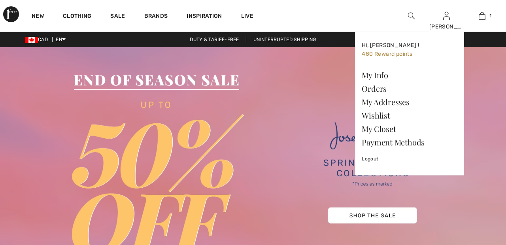
click at [447, 19] on img at bounding box center [446, 15] width 7 height 9
click at [381, 116] on link "Wishlist" at bounding box center [410, 115] width 96 height 13
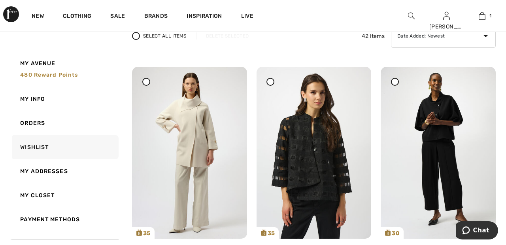
scroll to position [67, 0]
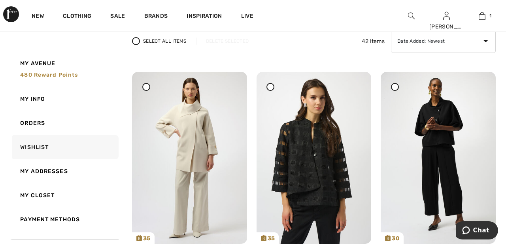
click at [150, 85] on div at bounding box center [146, 87] width 8 height 8
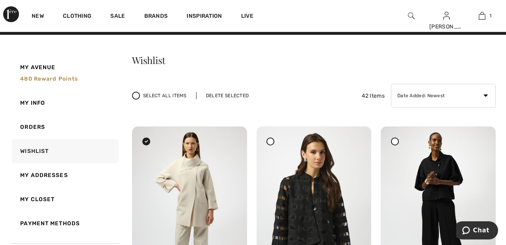
scroll to position [6, 0]
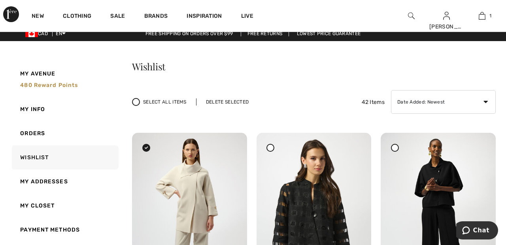
click at [234, 99] on div "Delete Selected" at bounding box center [227, 102] width 63 height 7
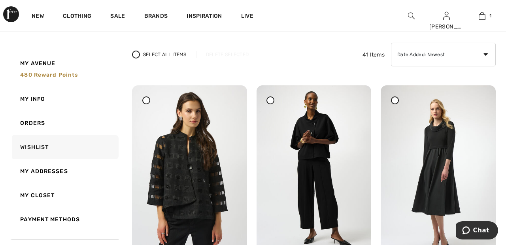
scroll to position [0, 0]
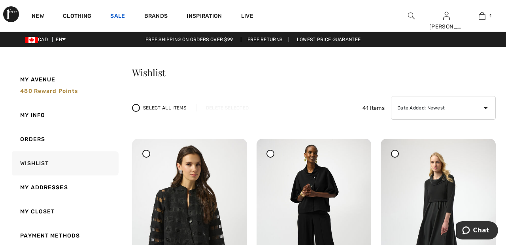
click at [116, 13] on link "Sale" at bounding box center [117, 17] width 15 height 8
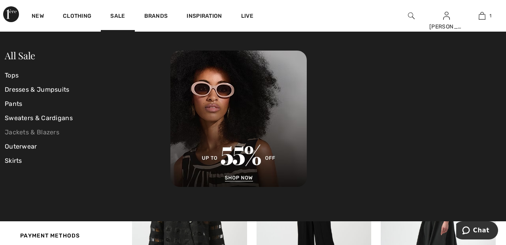
click at [56, 131] on link "Jackets & Blazers" at bounding box center [88, 132] width 166 height 14
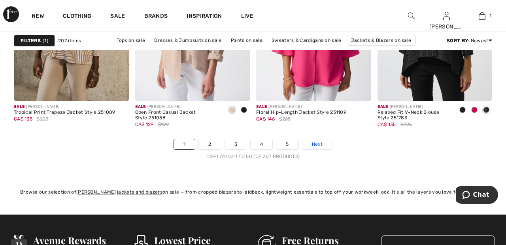
click at [328, 141] on link "Next" at bounding box center [318, 144] width 30 height 10
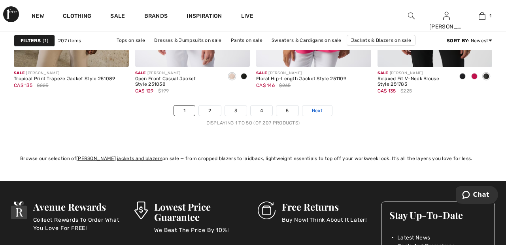
scroll to position [3289, 0]
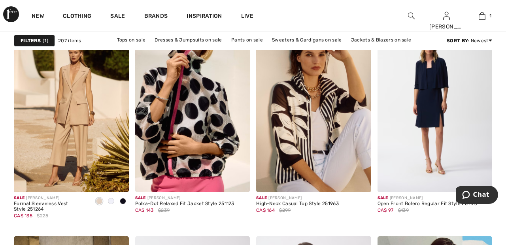
scroll to position [532, 0]
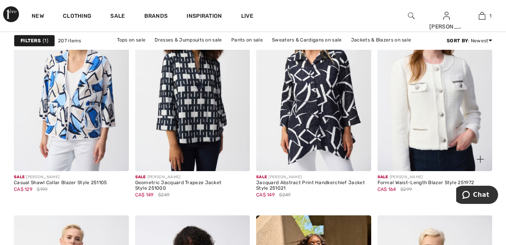
click at [437, 112] on img at bounding box center [435, 85] width 115 height 172
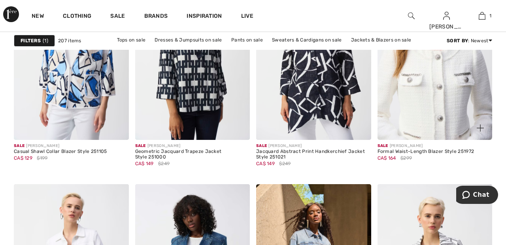
scroll to position [1105, 0]
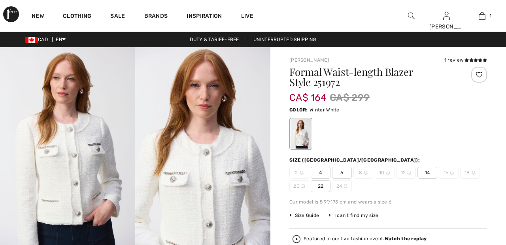
checkbox input "true"
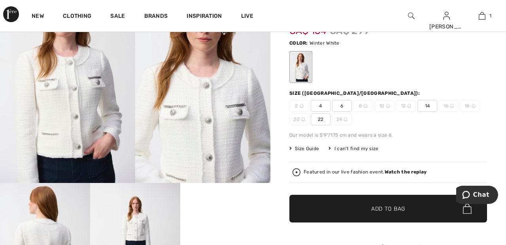
scroll to position [61, 0]
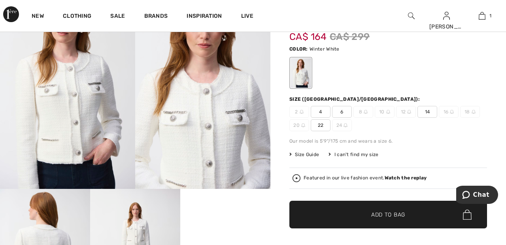
click at [320, 121] on span "22" at bounding box center [321, 125] width 20 height 12
click at [371, 211] on span "✔ Added to Bag" at bounding box center [376, 215] width 48 height 8
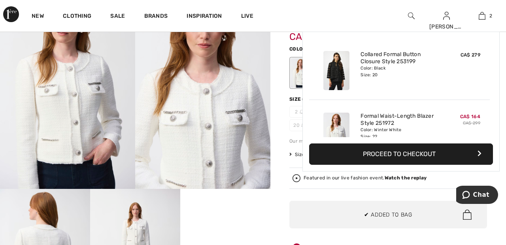
scroll to position [25, 0]
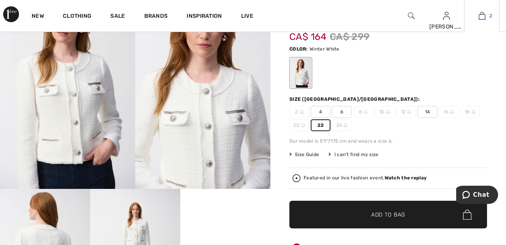
click at [484, 20] on img at bounding box center [482, 15] width 7 height 9
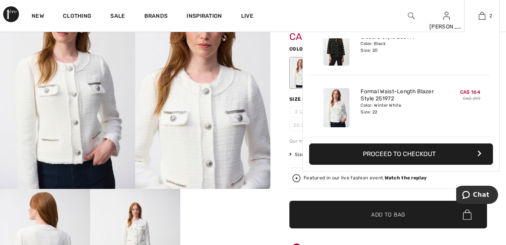
click at [413, 155] on button "Proceed to Checkout" at bounding box center [401, 154] width 184 height 21
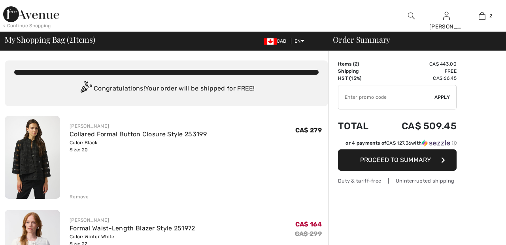
checkbox input "true"
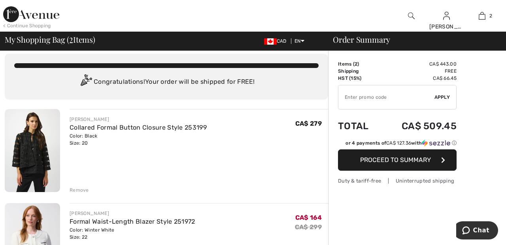
scroll to position [5, 0]
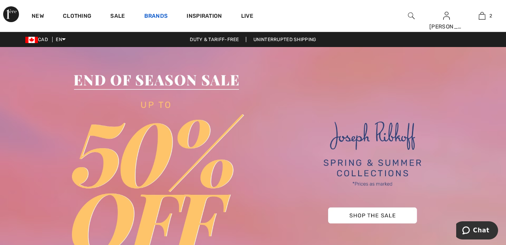
click at [160, 13] on link "Brands" at bounding box center [156, 17] width 24 height 8
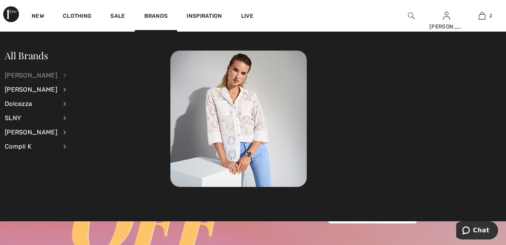
click at [57, 74] on div "[PERSON_NAME]" at bounding box center [31, 75] width 53 height 14
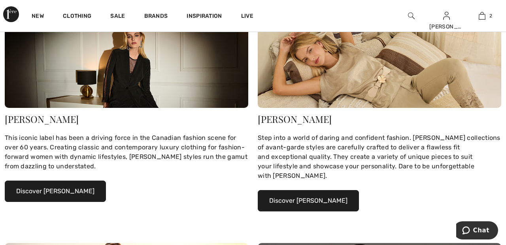
click at [73, 191] on button "Discover Joseph Ribkoff" at bounding box center [55, 191] width 101 height 21
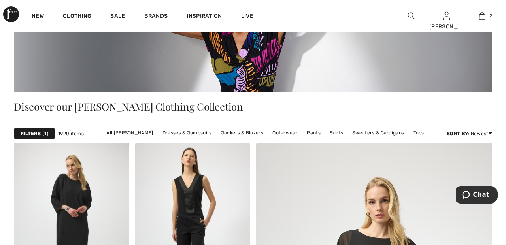
scroll to position [116, 0]
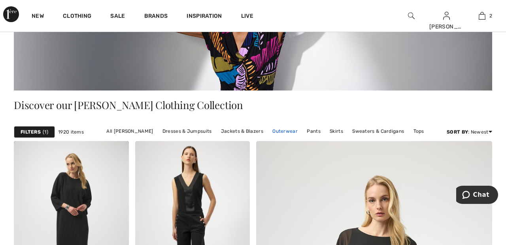
click at [286, 129] on link "Outerwear" at bounding box center [285, 131] width 33 height 10
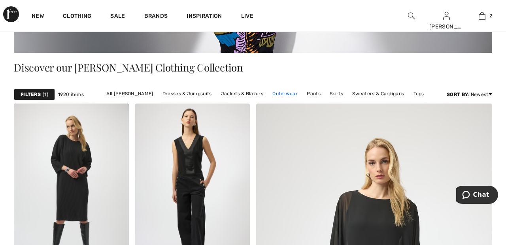
scroll to position [153, 0]
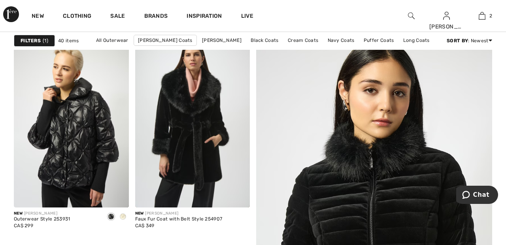
scroll to position [92, 0]
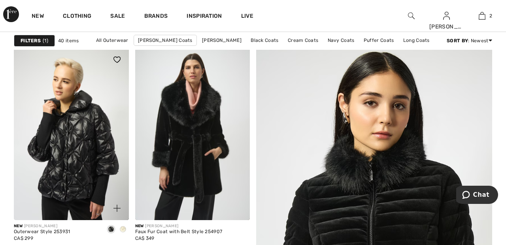
click at [109, 157] on img at bounding box center [71, 134] width 115 height 172
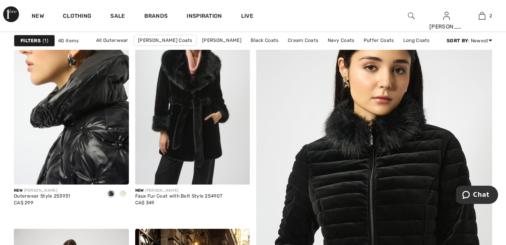
scroll to position [107, 0]
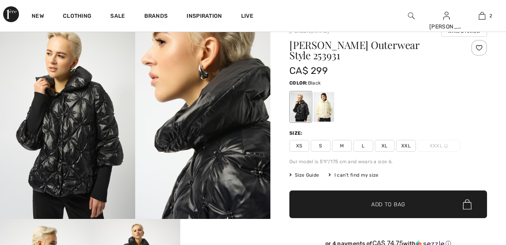
scroll to position [31, 0]
click at [327, 104] on div at bounding box center [324, 107] width 21 height 30
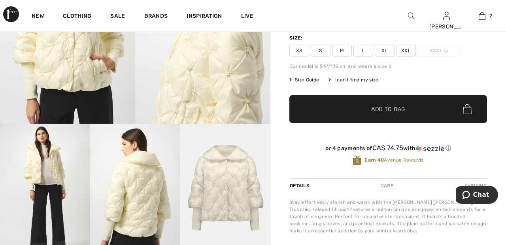
scroll to position [126, 0]
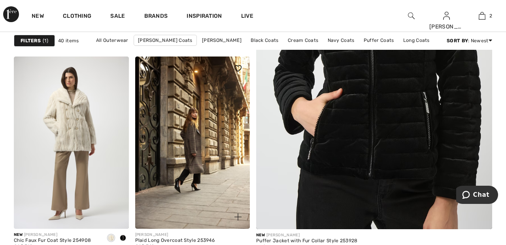
click at [209, 146] on img at bounding box center [192, 143] width 115 height 172
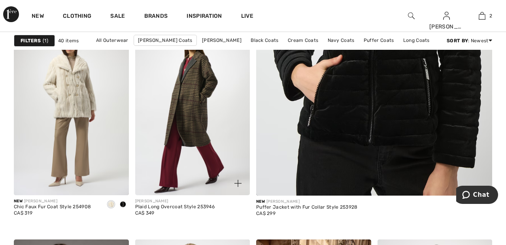
scroll to position [315, 0]
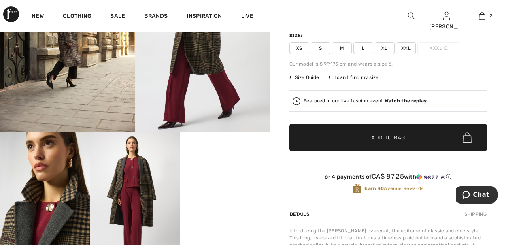
scroll to position [118, 0]
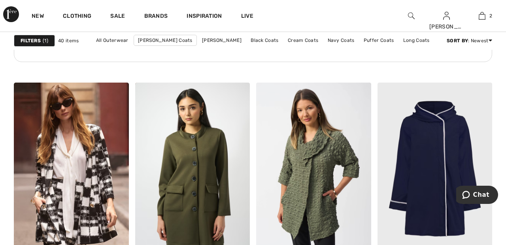
scroll to position [984, 0]
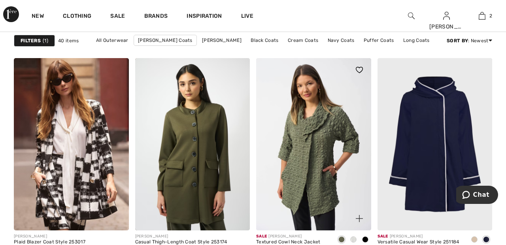
click at [331, 140] on img at bounding box center [313, 144] width 115 height 172
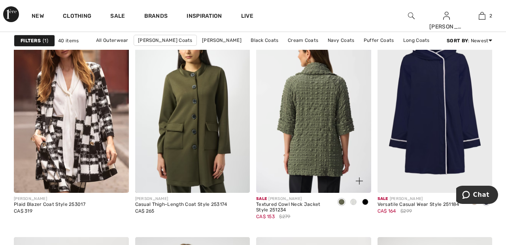
scroll to position [1045, 0]
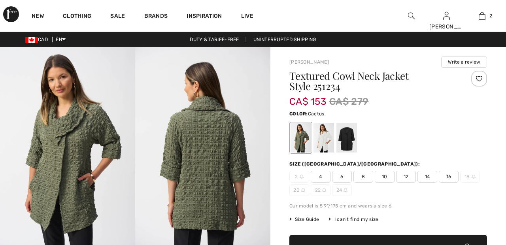
click at [351, 123] on div at bounding box center [347, 138] width 21 height 30
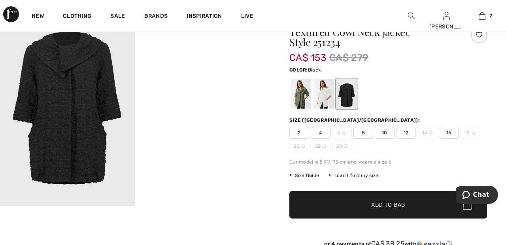
click at [326, 92] on div at bounding box center [324, 94] width 21 height 30
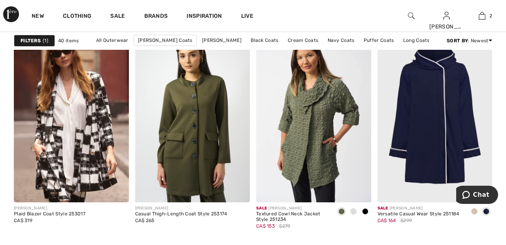
scroll to position [1034, 0]
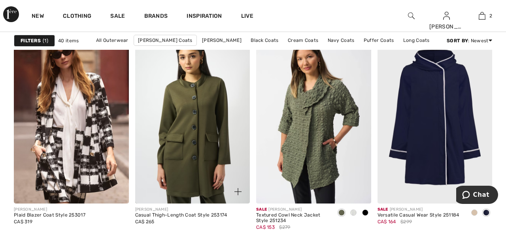
click at [209, 123] on img at bounding box center [192, 117] width 115 height 172
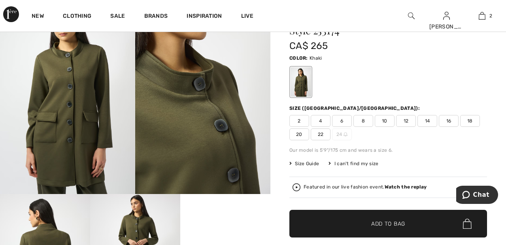
scroll to position [55, 0]
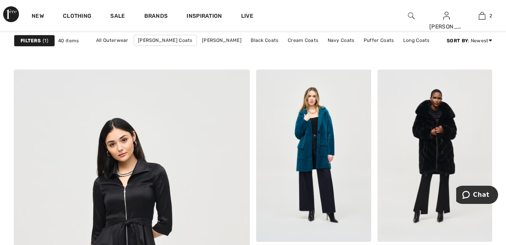
scroll to position [1728, 0]
click at [442, 119] on img at bounding box center [435, 155] width 115 height 172
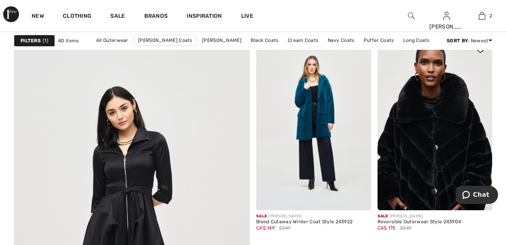
scroll to position [1766, 0]
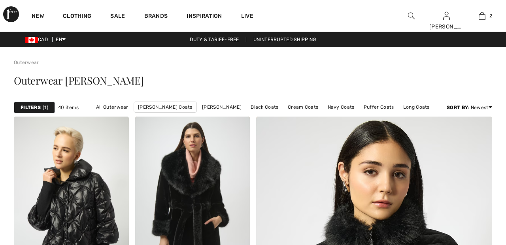
checkbox input "true"
click at [157, 13] on link "Brands" at bounding box center [156, 17] width 24 height 8
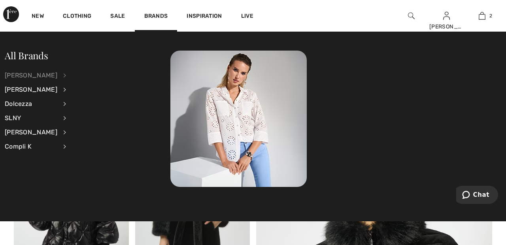
click at [57, 75] on div "[PERSON_NAME]" at bounding box center [31, 75] width 53 height 14
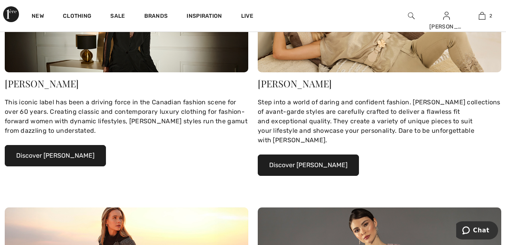
click at [85, 155] on button "Discover Joseph Ribkoff" at bounding box center [55, 155] width 101 height 21
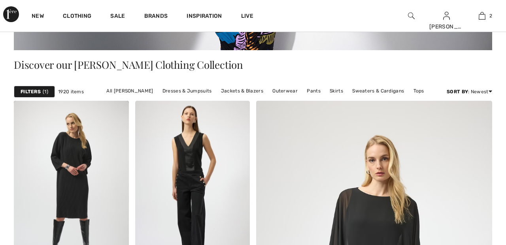
scroll to position [156, 0]
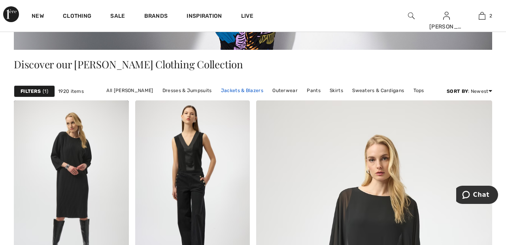
click at [243, 90] on link "Jackets & Blazers" at bounding box center [242, 90] width 50 height 10
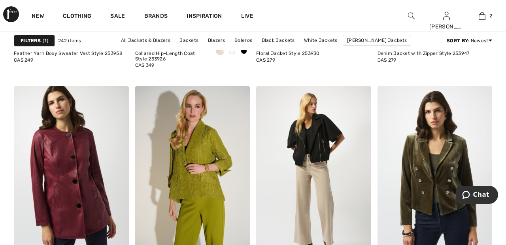
scroll to position [2882, 0]
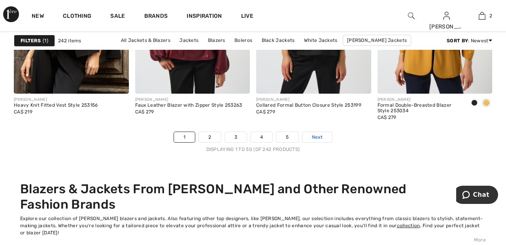
click at [327, 134] on link "Next" at bounding box center [318, 137] width 30 height 10
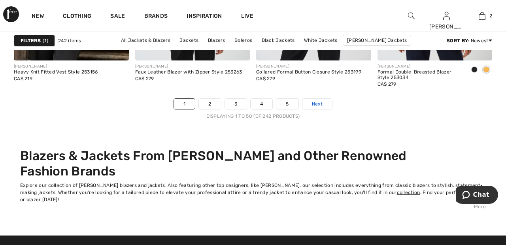
scroll to position [3296, 0]
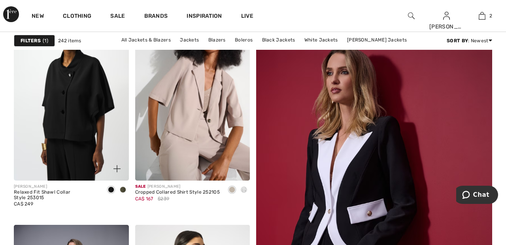
click at [90, 114] on img at bounding box center [71, 94] width 115 height 172
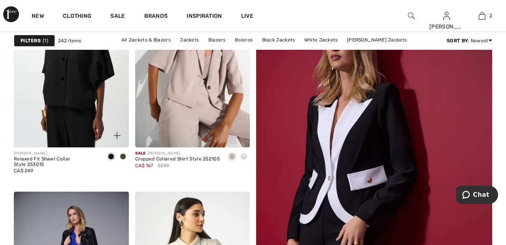
scroll to position [146, 0]
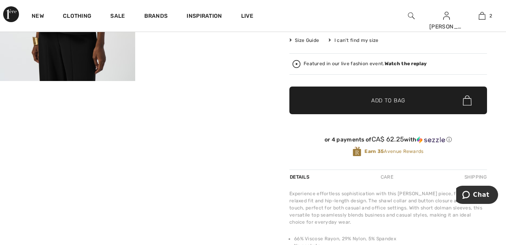
scroll to position [167, 0]
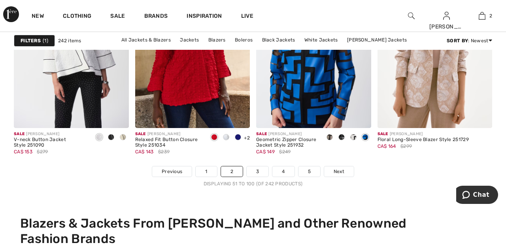
scroll to position [3223, 0]
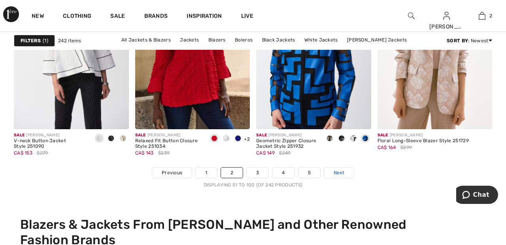
click at [347, 170] on link "Next" at bounding box center [339, 173] width 30 height 10
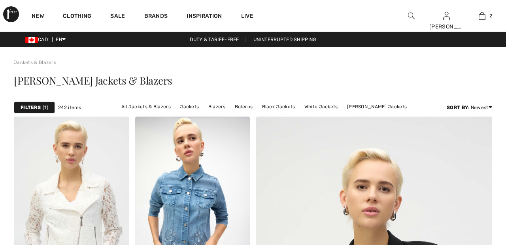
checkbox input "true"
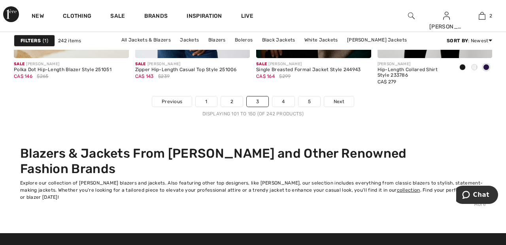
scroll to position [3293, 0]
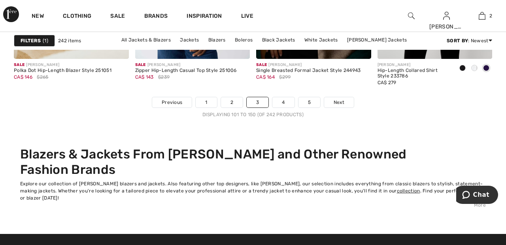
click at [345, 96] on div "Sale JOSEPH RIBKOFF Single Breasted Formal Jacket Style 244943 CA$ 164 $299" at bounding box center [313, 78] width 115 height 38
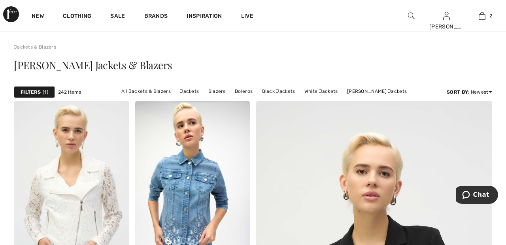
scroll to position [13, 0]
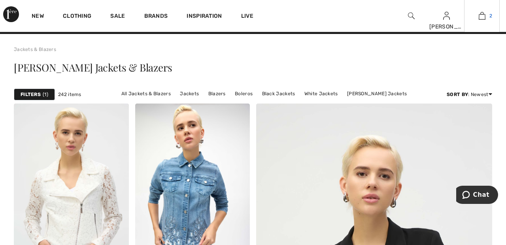
click at [485, 12] on img at bounding box center [482, 15] width 7 height 9
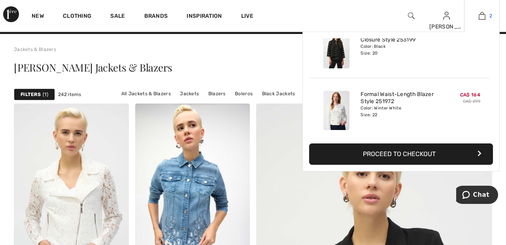
scroll to position [25, 0]
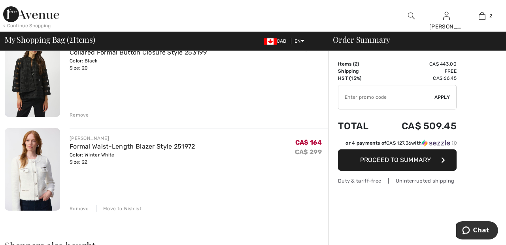
click at [127, 206] on div "Move to Wishlist" at bounding box center [119, 208] width 45 height 7
